Goal: Check status: Check status

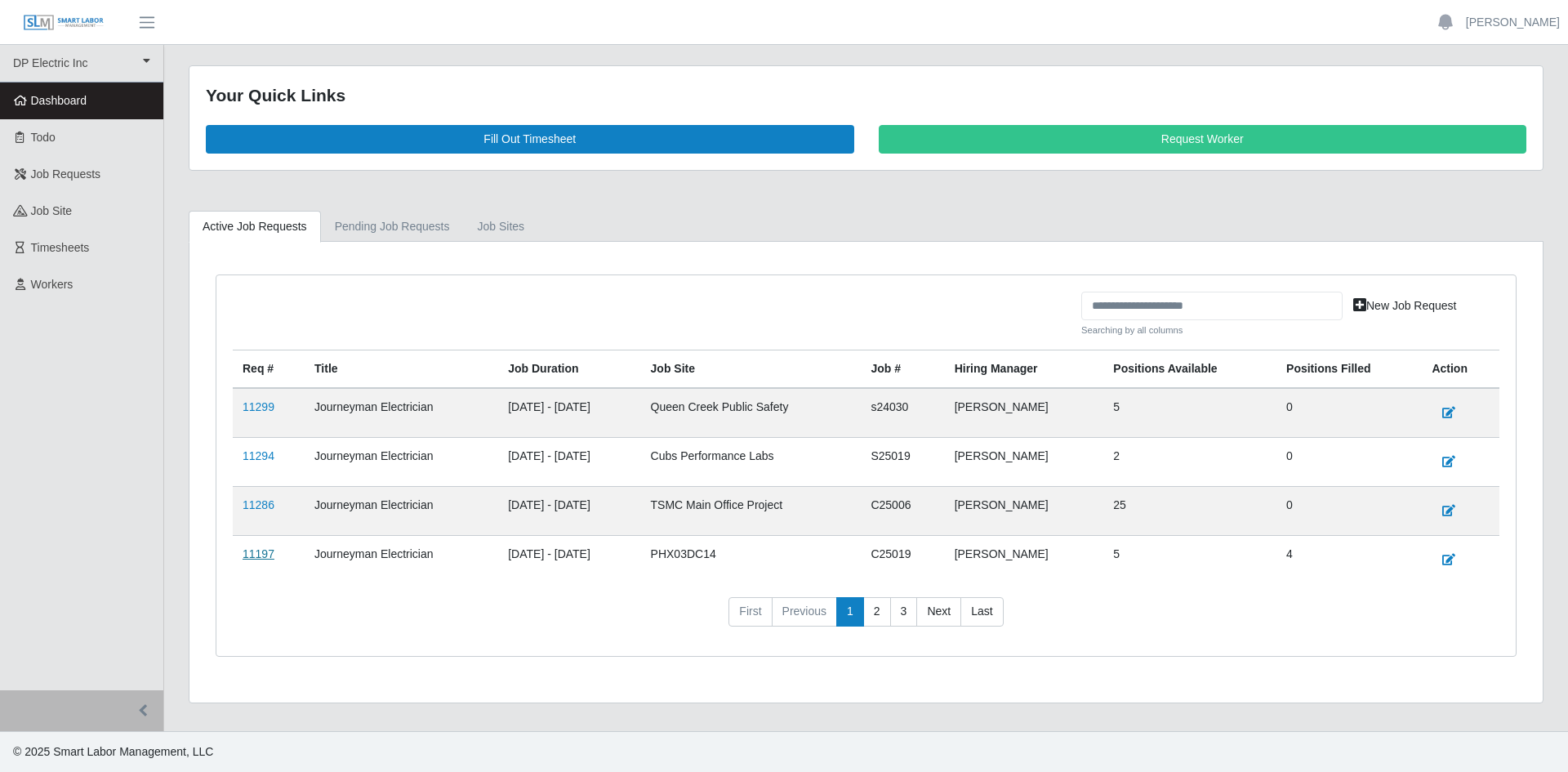
click at [263, 550] on link "11197" at bounding box center [259, 554] width 32 height 13
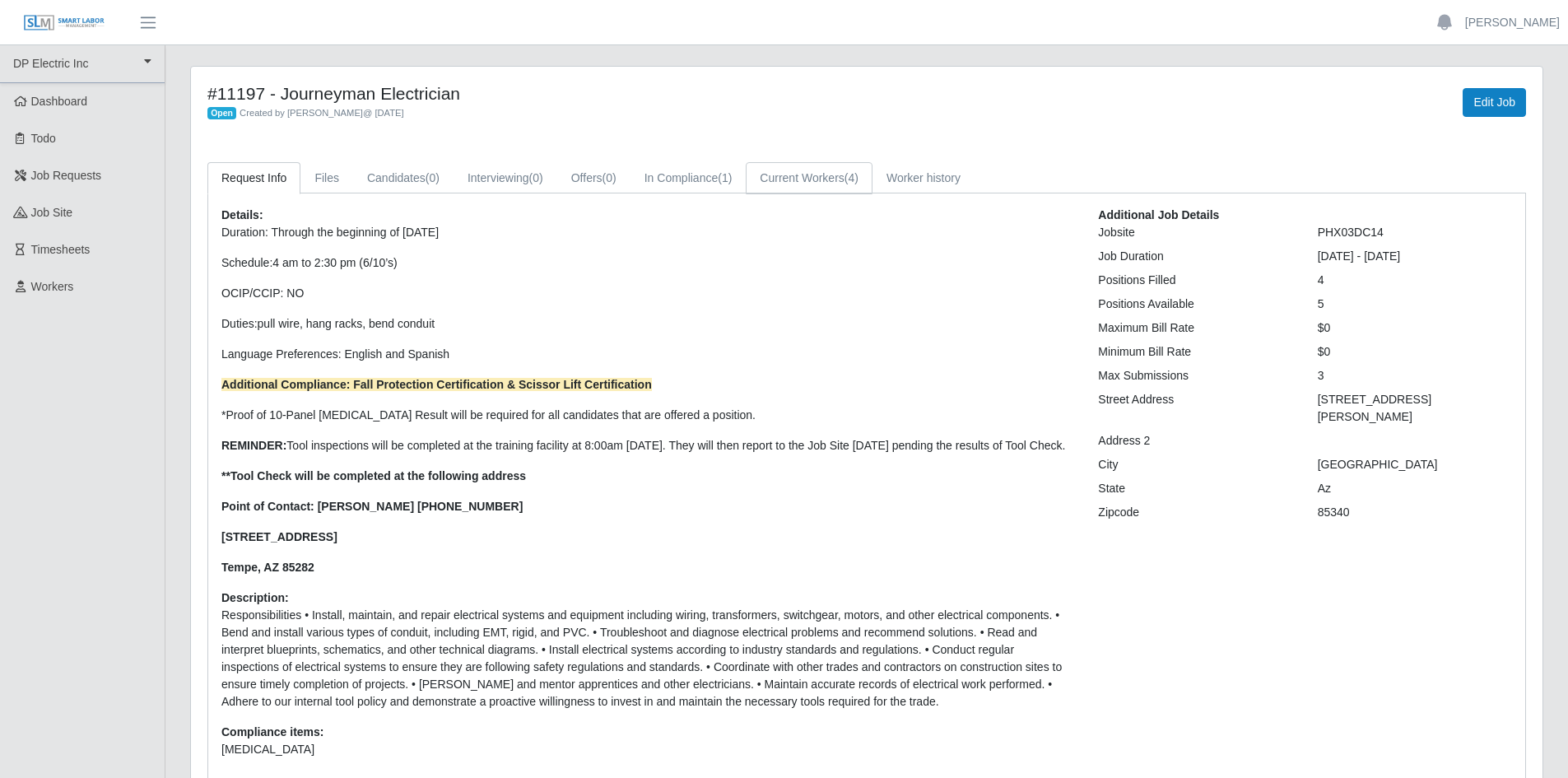
click at [812, 164] on link "Current Workers (4)" at bounding box center [808, 177] width 127 height 32
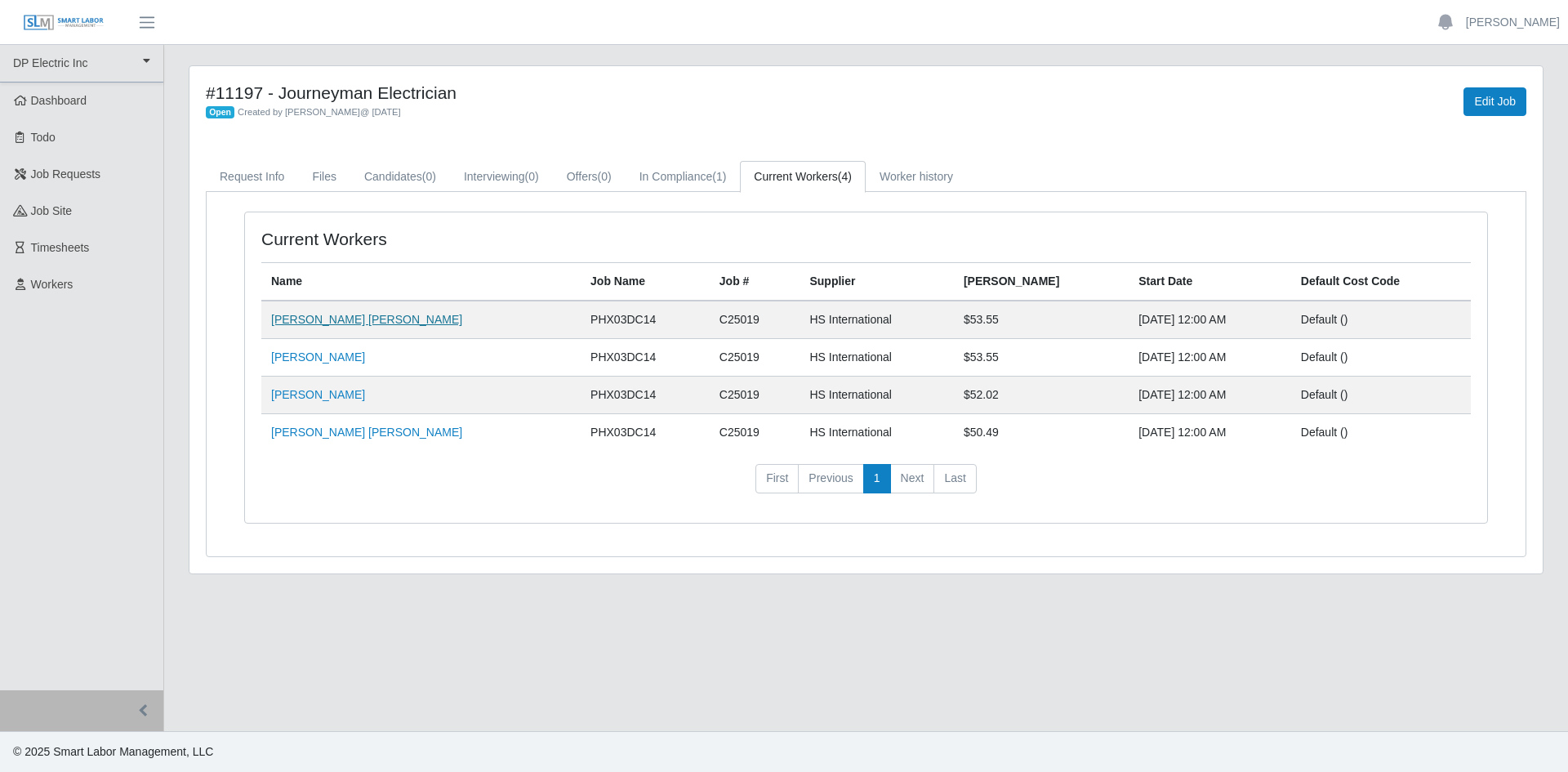
click at [343, 319] on link "[PERSON_NAME] [PERSON_NAME]" at bounding box center [367, 319] width 191 height 13
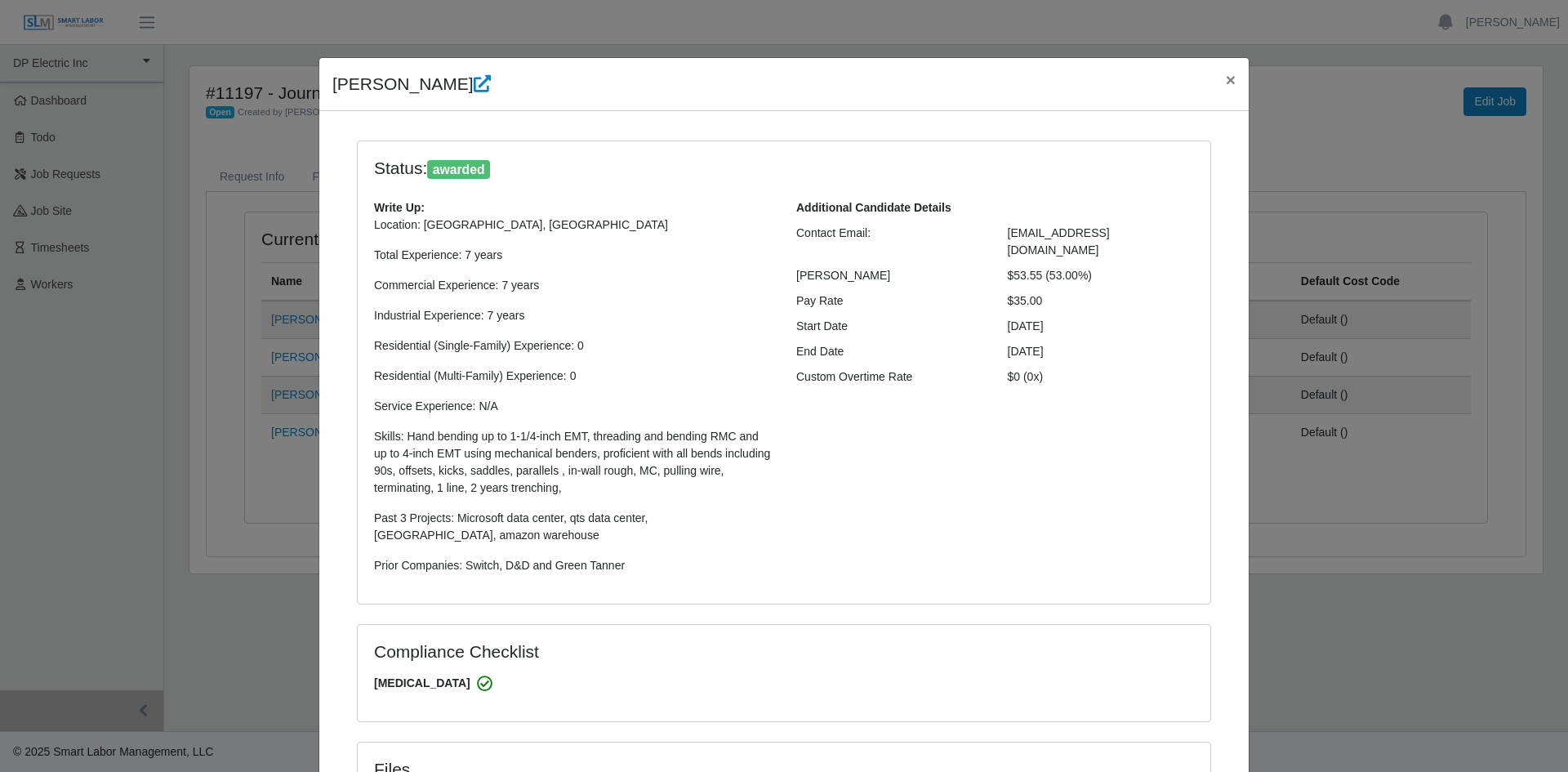
select select "**********"
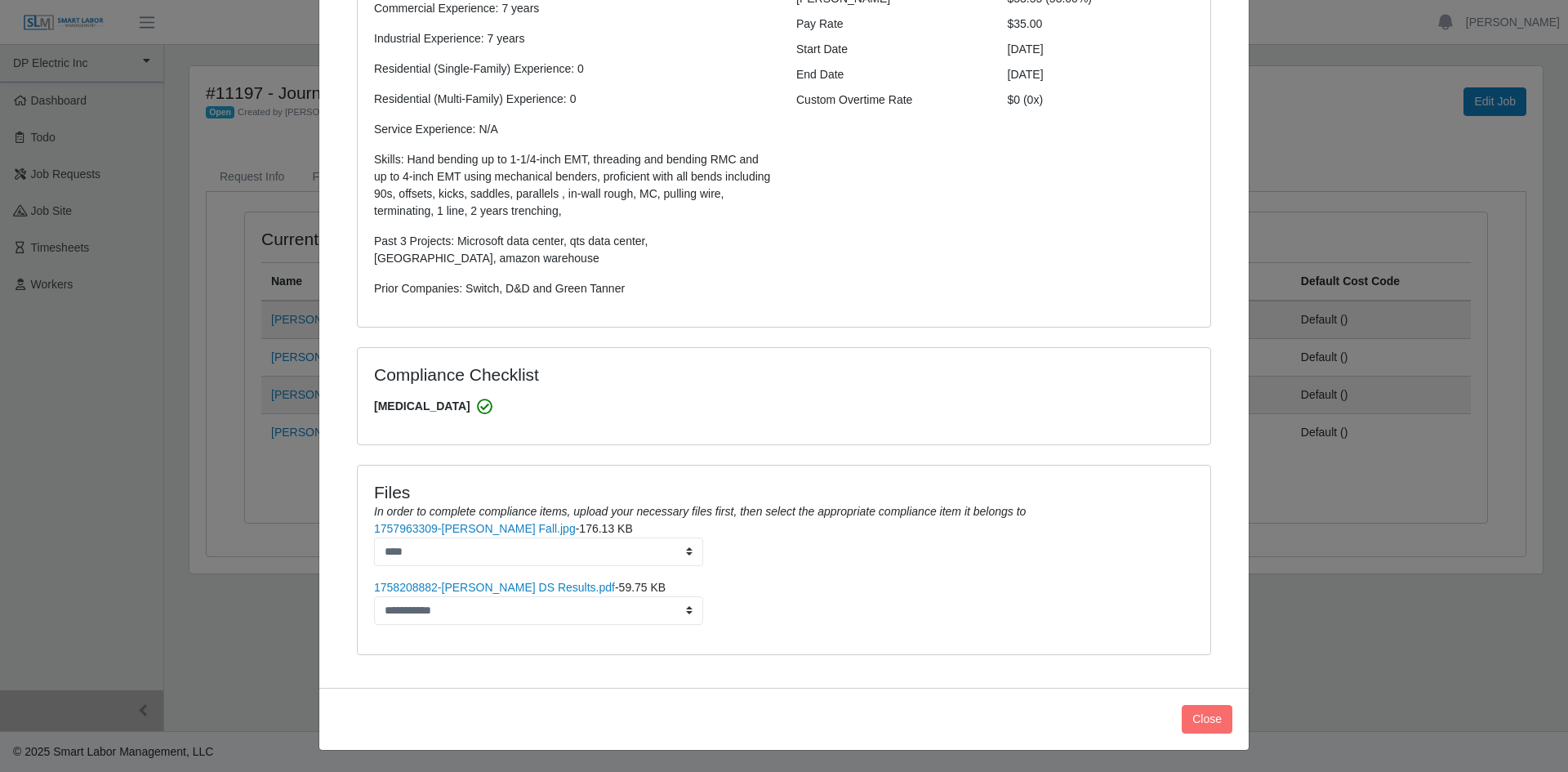
scroll to position [279, 0]
click at [464, 524] on link "1757963309-Jesus Fall.jpg" at bounding box center [475, 526] width 202 height 13
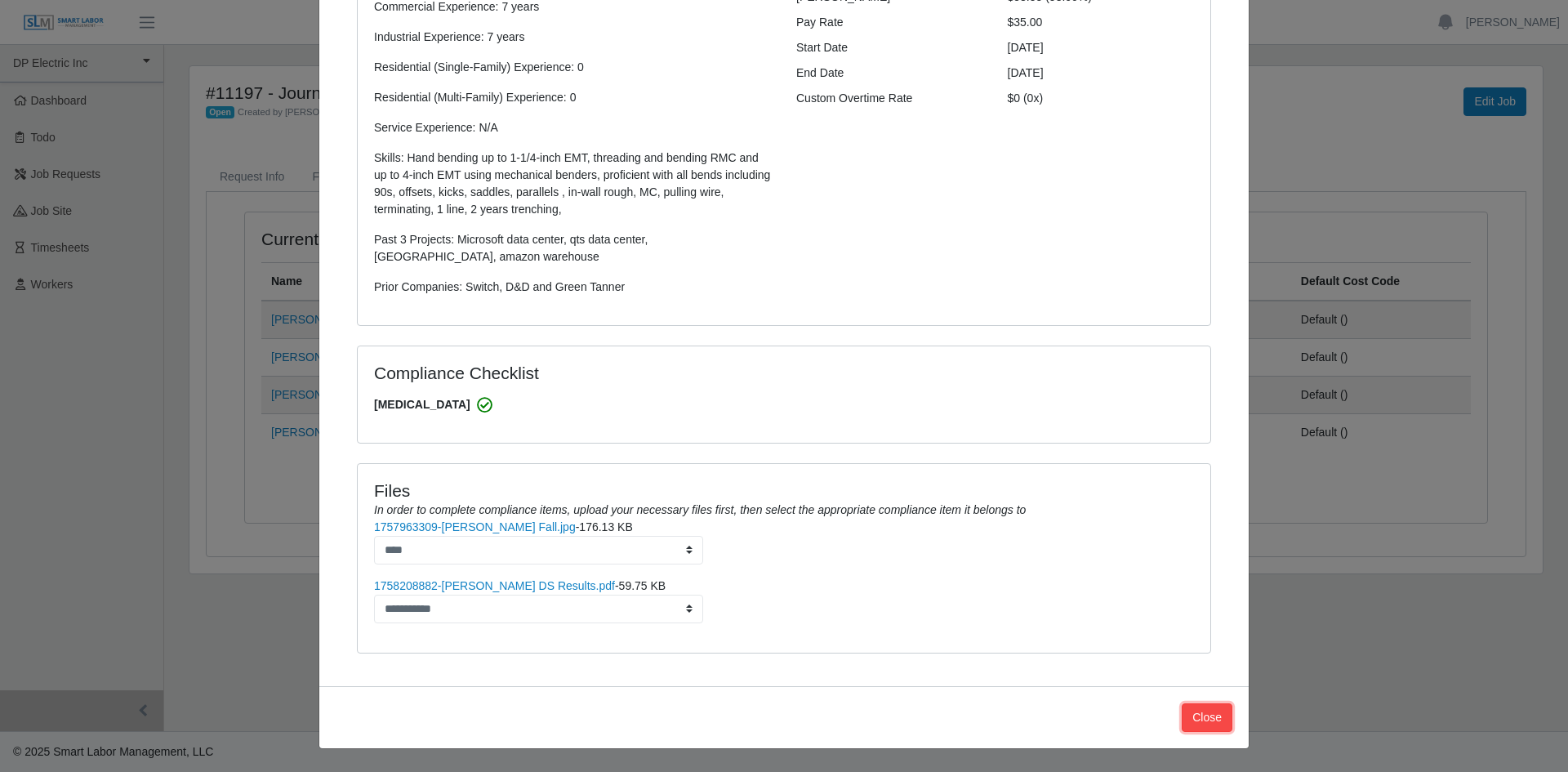
click at [1195, 716] on button "Close" at bounding box center [1207, 717] width 50 height 28
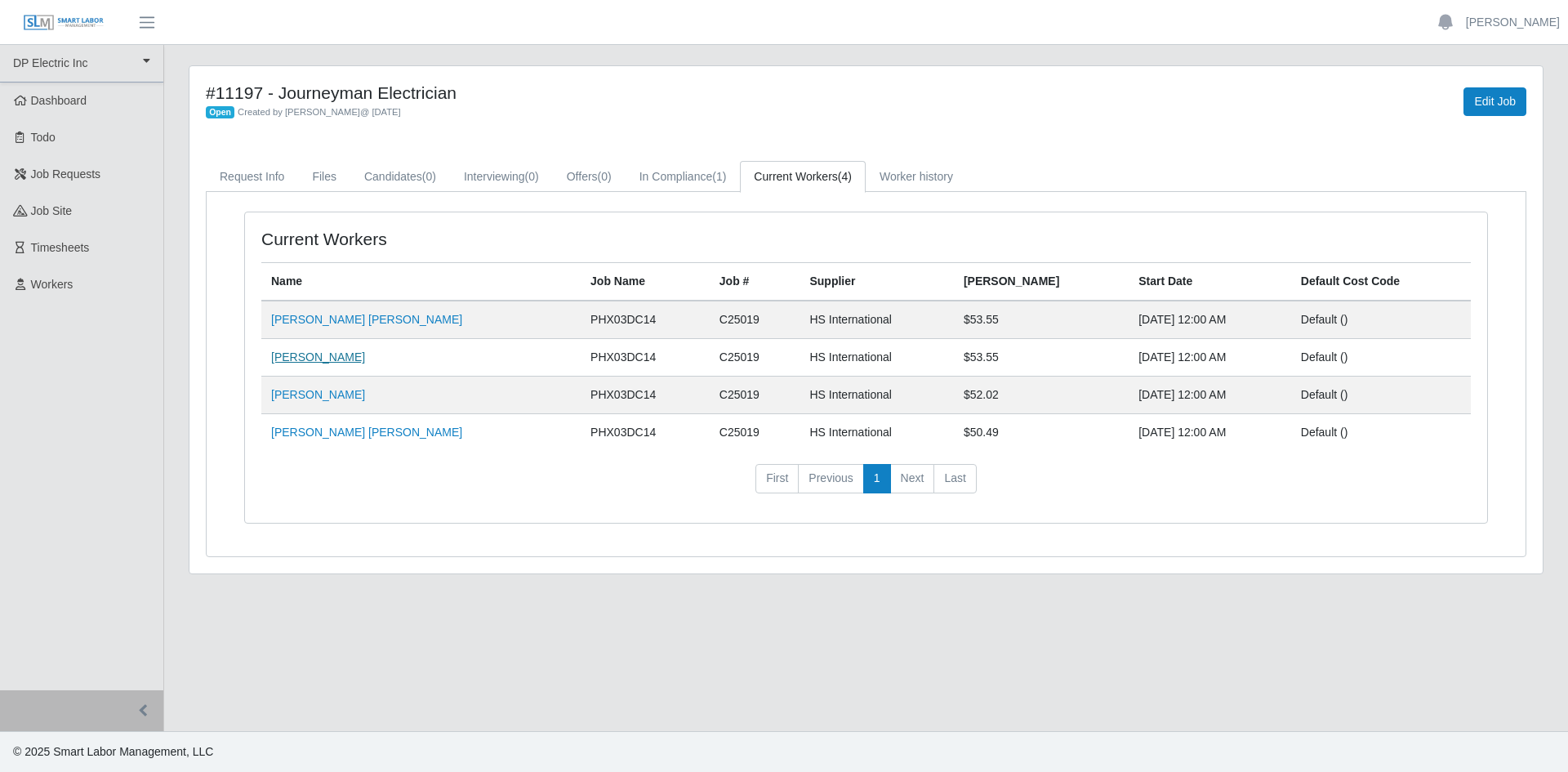
click at [305, 359] on link "Richard L Rich" at bounding box center [318, 357] width 94 height 13
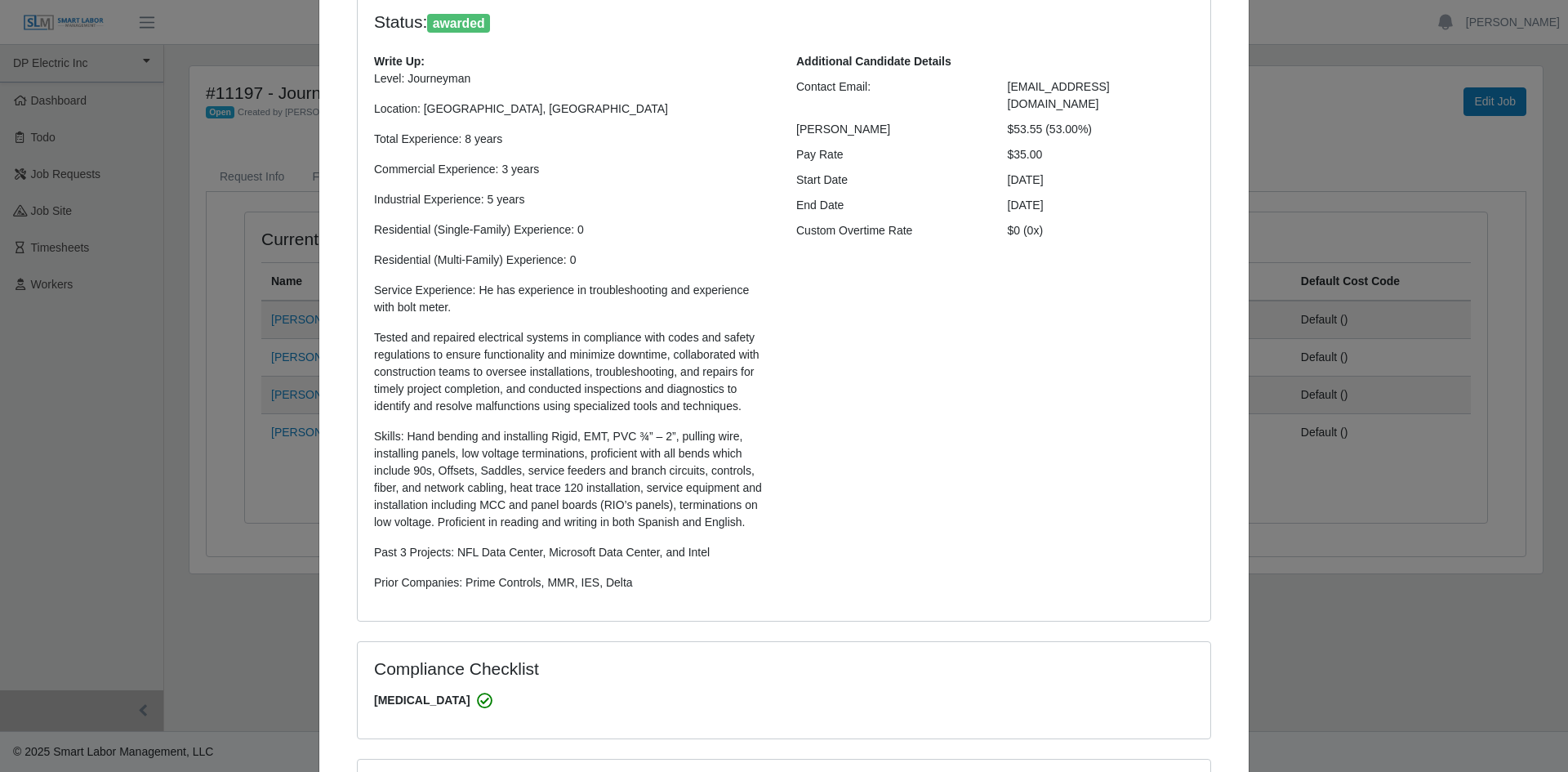
select select "**********"
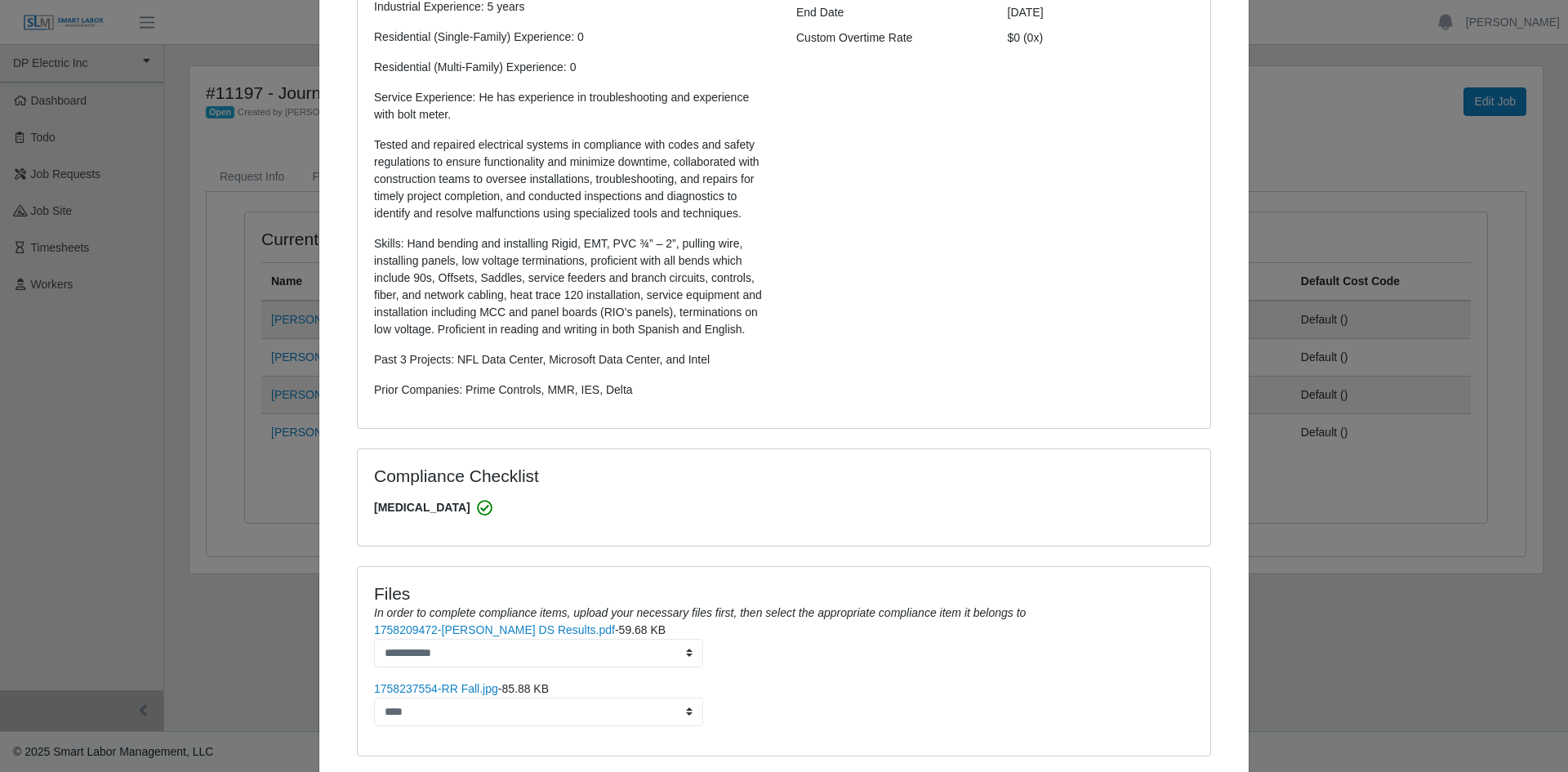
scroll to position [442, 0]
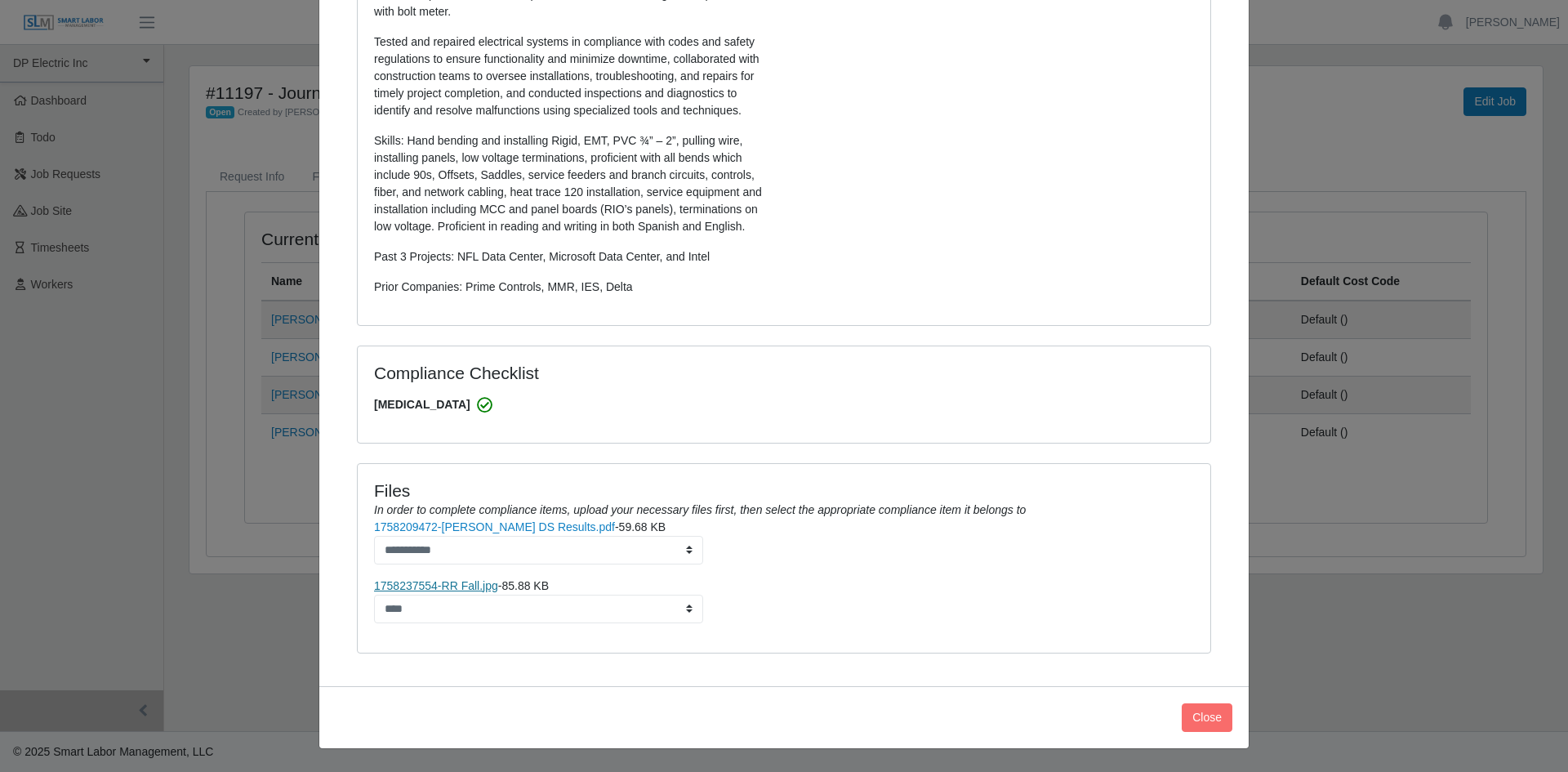
click at [469, 584] on link "1758237554-RR Fall.jpg" at bounding box center [436, 586] width 124 height 13
click at [1195, 715] on button "Close" at bounding box center [1207, 717] width 50 height 28
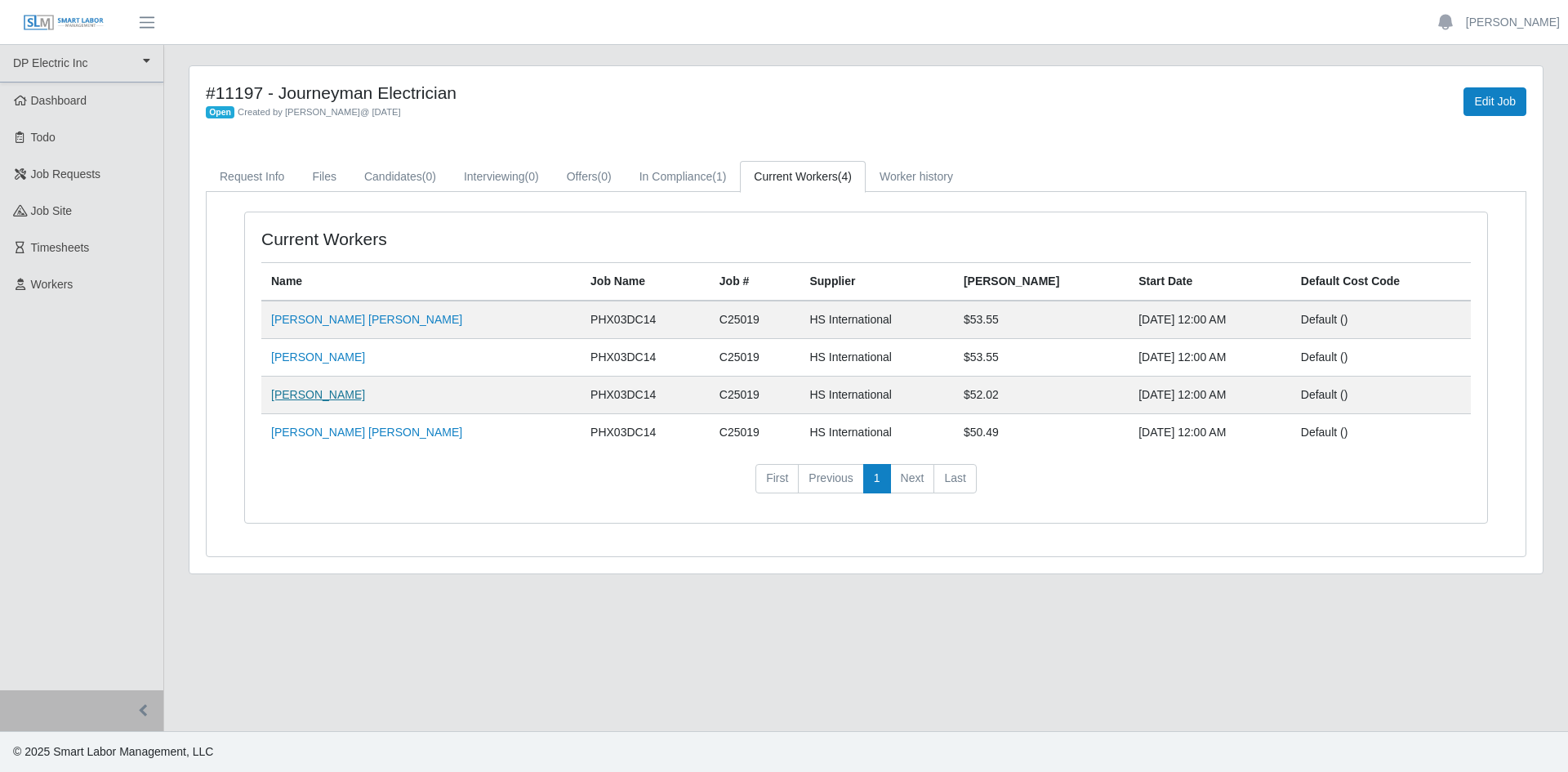
click at [306, 397] on link "Edgar Palafox" at bounding box center [318, 394] width 94 height 13
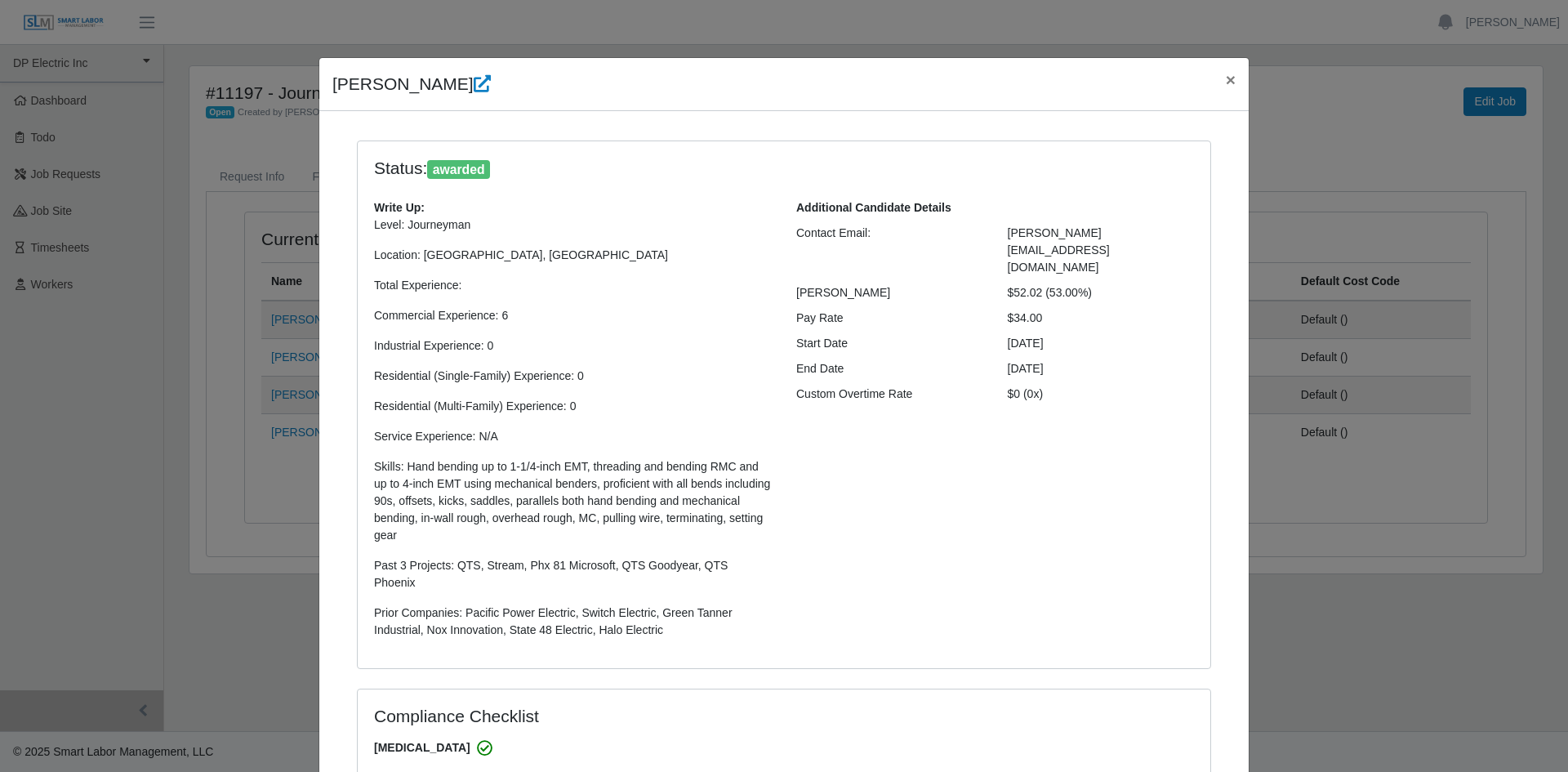
select select "**********"
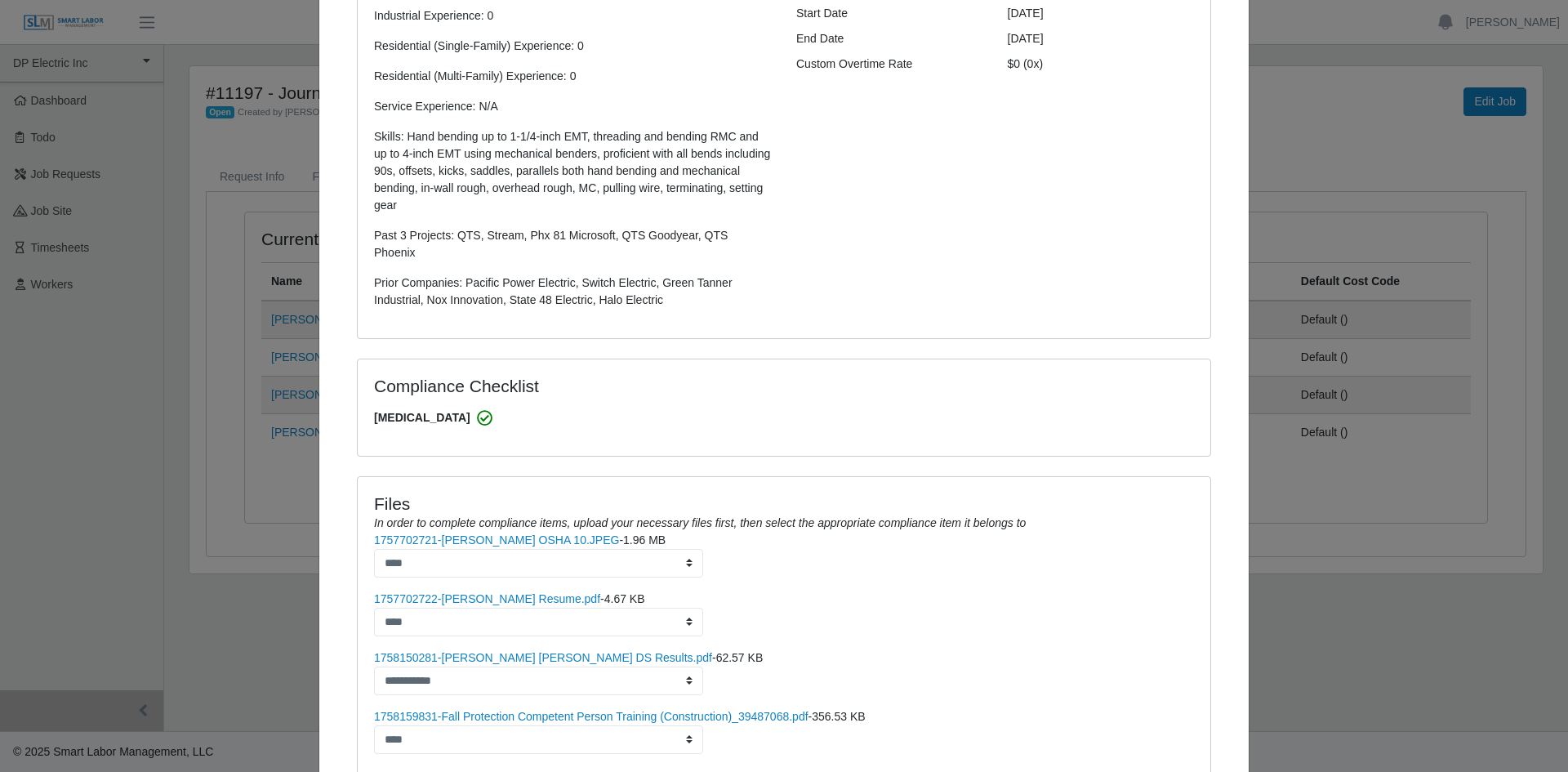
scroll to position [444, 0]
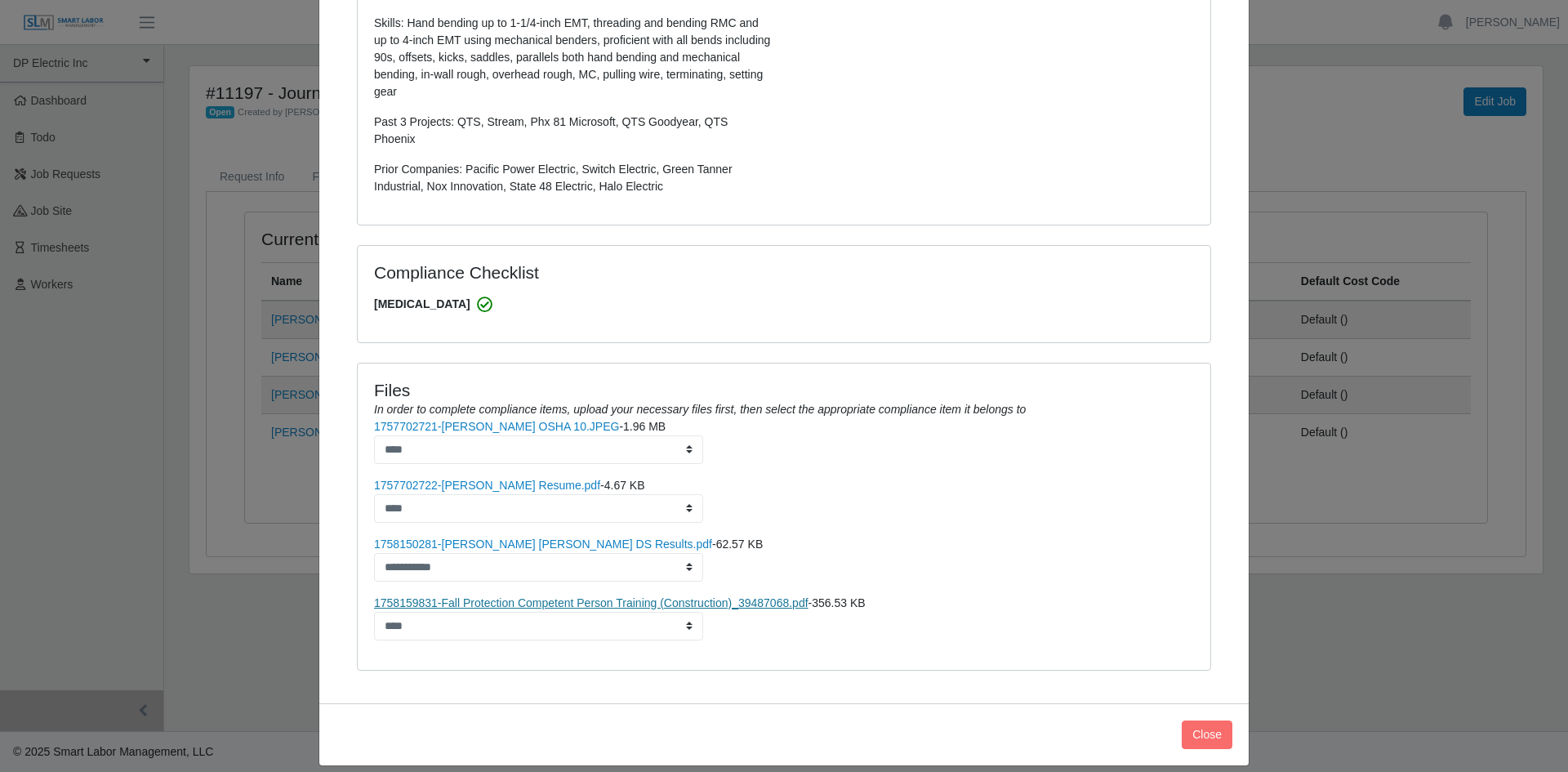
click at [681, 596] on link "1758159831-Fall Protection Competent Person Training (Construction)_39487068.pdf" at bounding box center [591, 602] width 435 height 13
click at [520, 420] on link "1757702721-Edgar Inzunza OSHA 10.JPEG" at bounding box center [496, 426] width 245 height 13
click at [1203, 721] on button "Close" at bounding box center [1207, 734] width 50 height 28
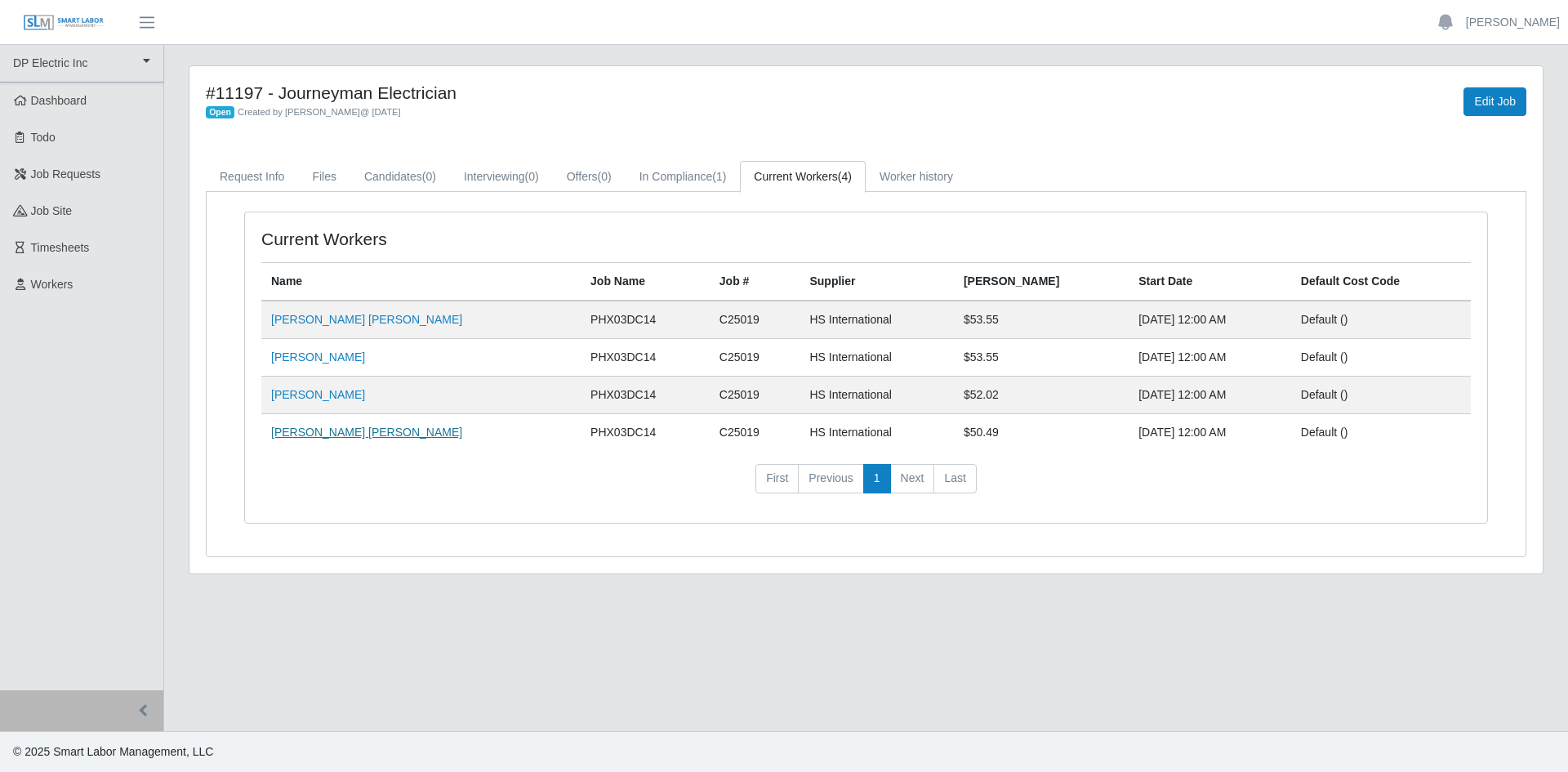
click at [318, 437] on link "Jose Antonio Rendon Macias" at bounding box center [367, 432] width 191 height 13
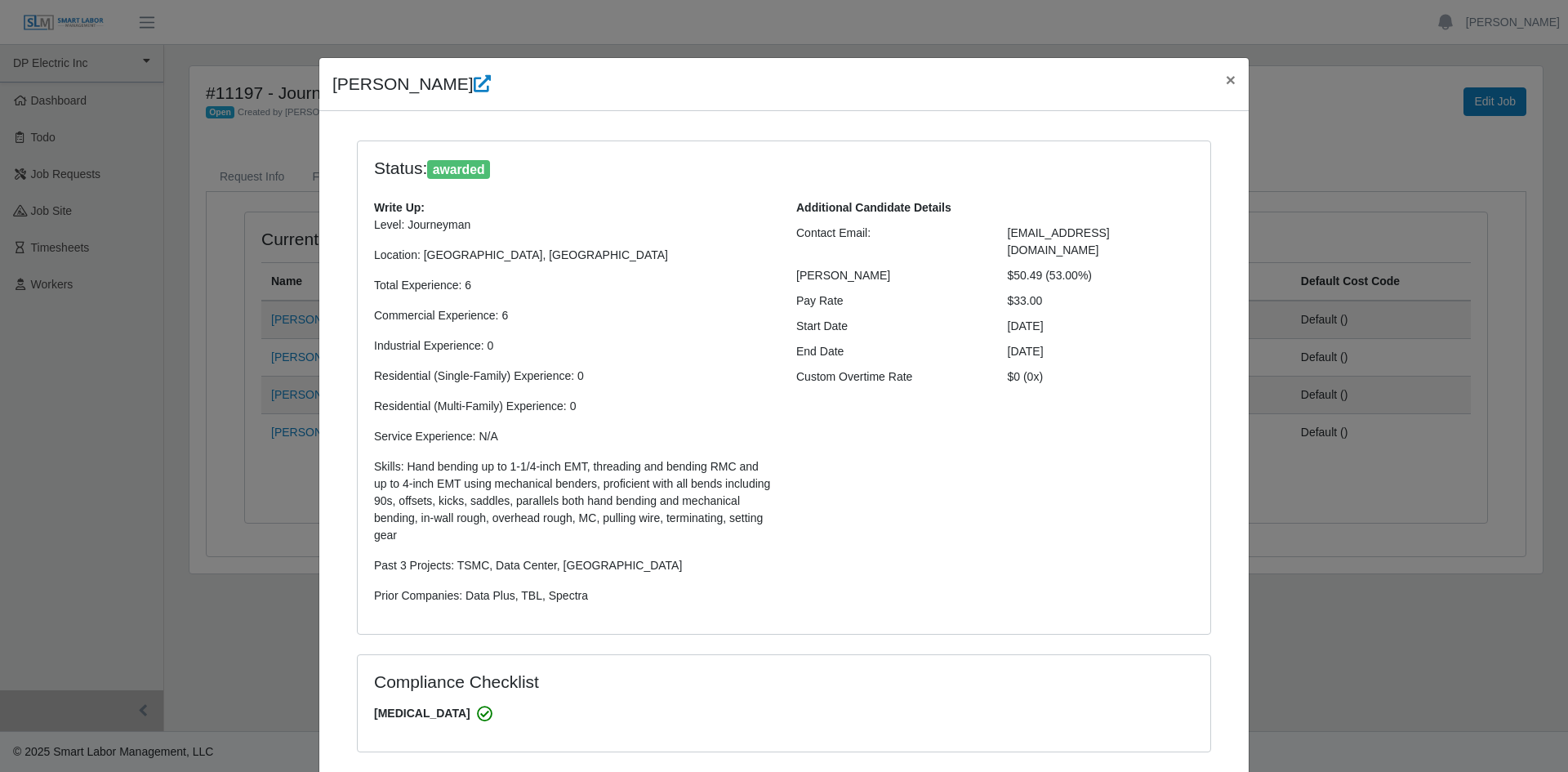
select select "**********"
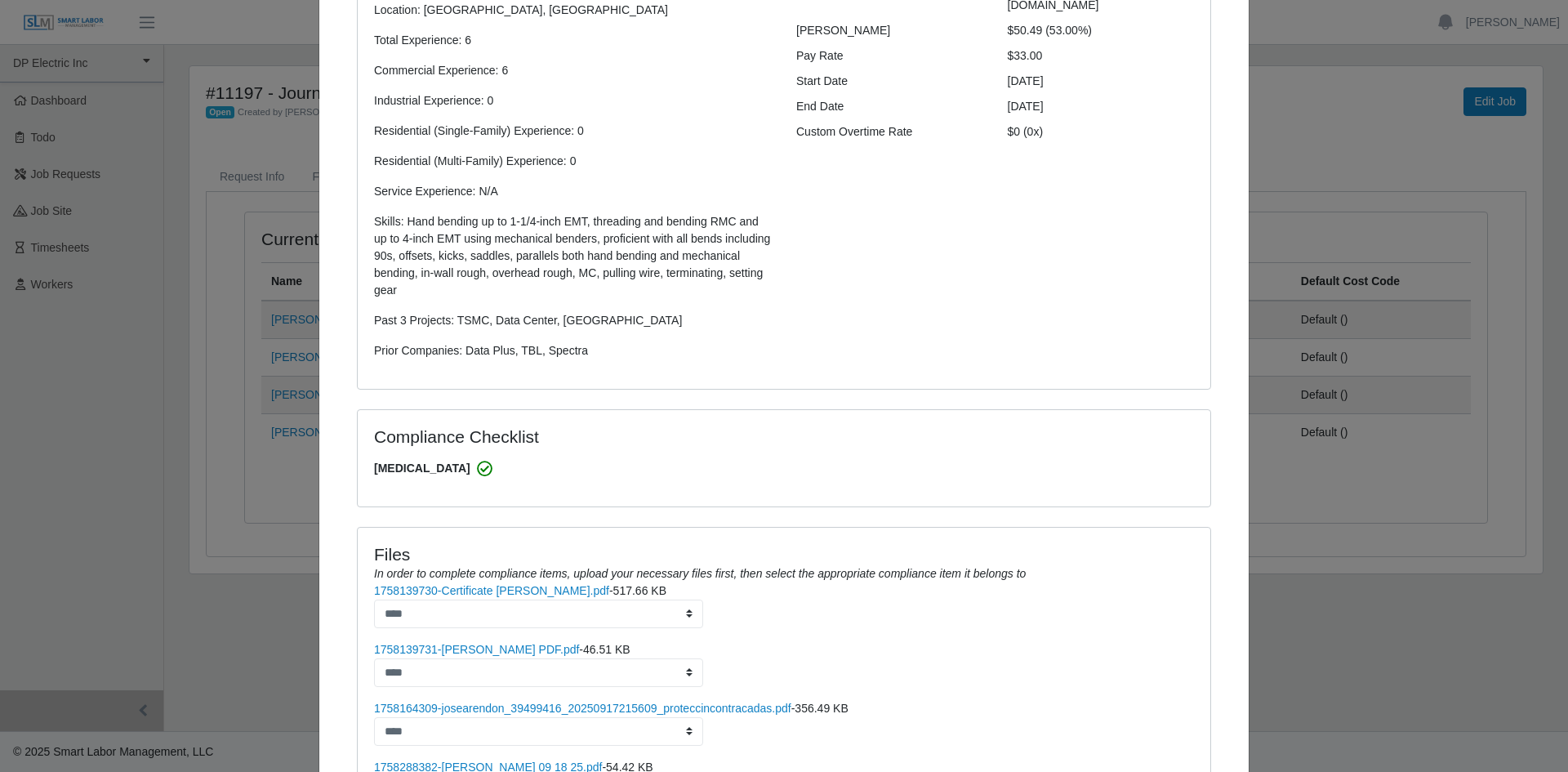
scroll to position [426, 0]
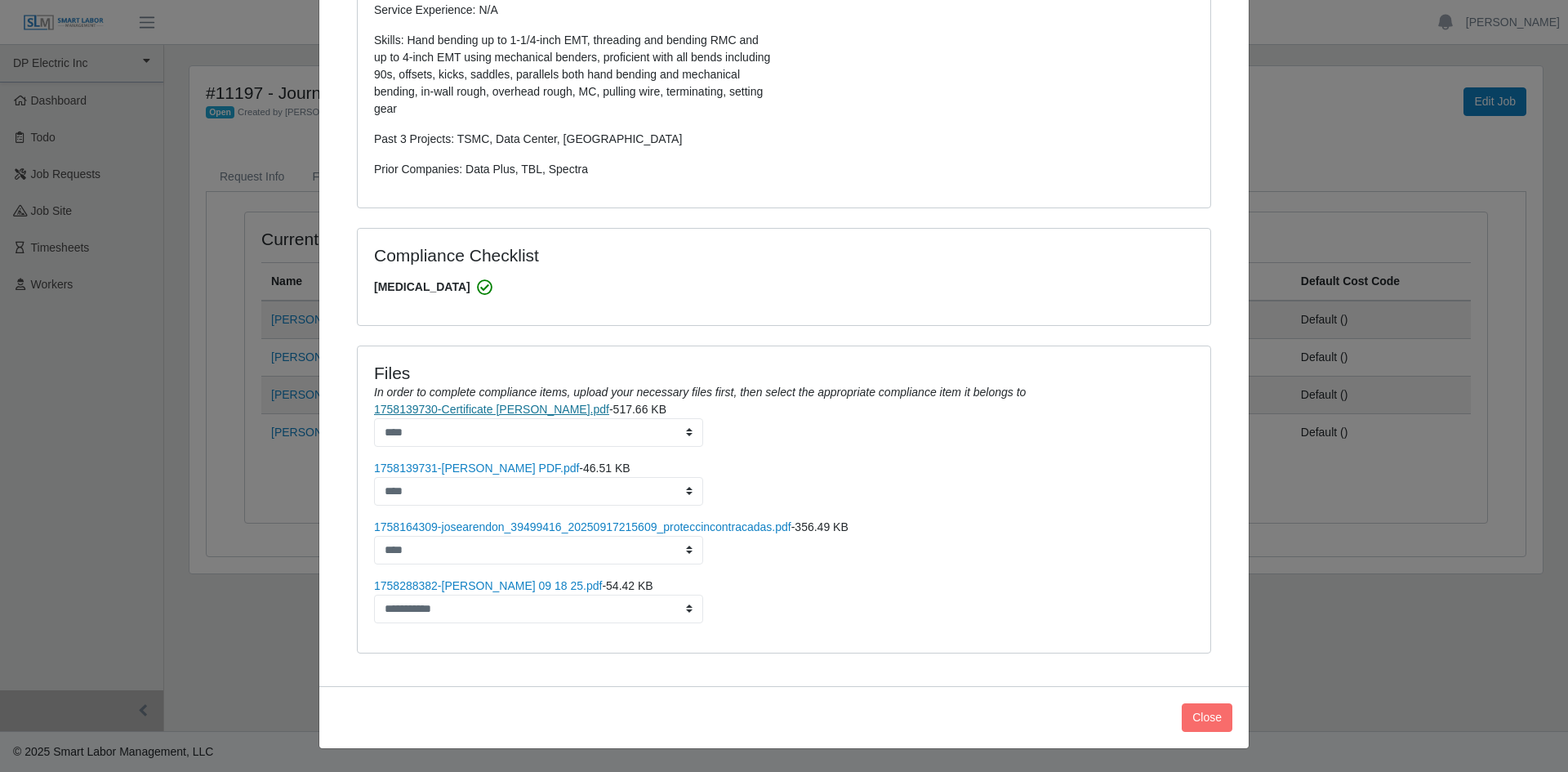
click at [490, 407] on link "1758139730-Certificate Jose Rendon.pdf" at bounding box center [491, 409] width 236 height 13
click at [513, 527] on link "1758164309-josearendon_39499416_20250917215609_proteccincontracadas.pdf" at bounding box center [582, 526] width 417 height 13
click at [496, 587] on link "1758288382-Rendon, Jose 09 18 25.pdf" at bounding box center [488, 586] width 228 height 13
click at [536, 531] on link "1758164309-josearendon_39499416_20250917215609_proteccincontracadas.pdf" at bounding box center [582, 526] width 417 height 13
click at [472, 411] on link "1758139730-Certificate Jose Rendon.pdf" at bounding box center [491, 409] width 236 height 13
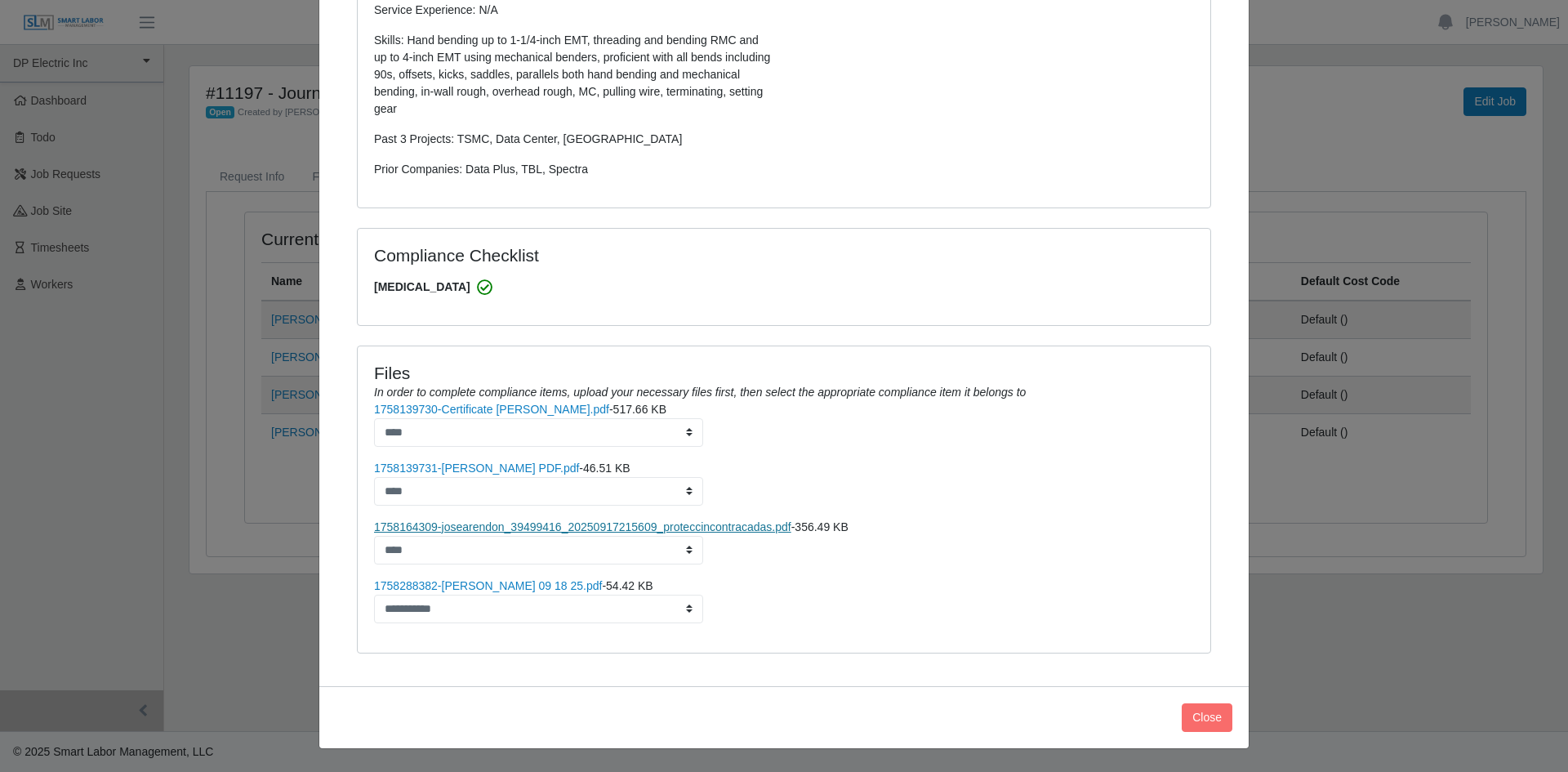
click at [512, 524] on link "1758164309-josearendon_39499416_20250917215609_proteccincontracadas.pdf" at bounding box center [582, 526] width 417 height 13
click at [1203, 722] on button "Close" at bounding box center [1207, 717] width 50 height 28
